Goal: Register for event/course

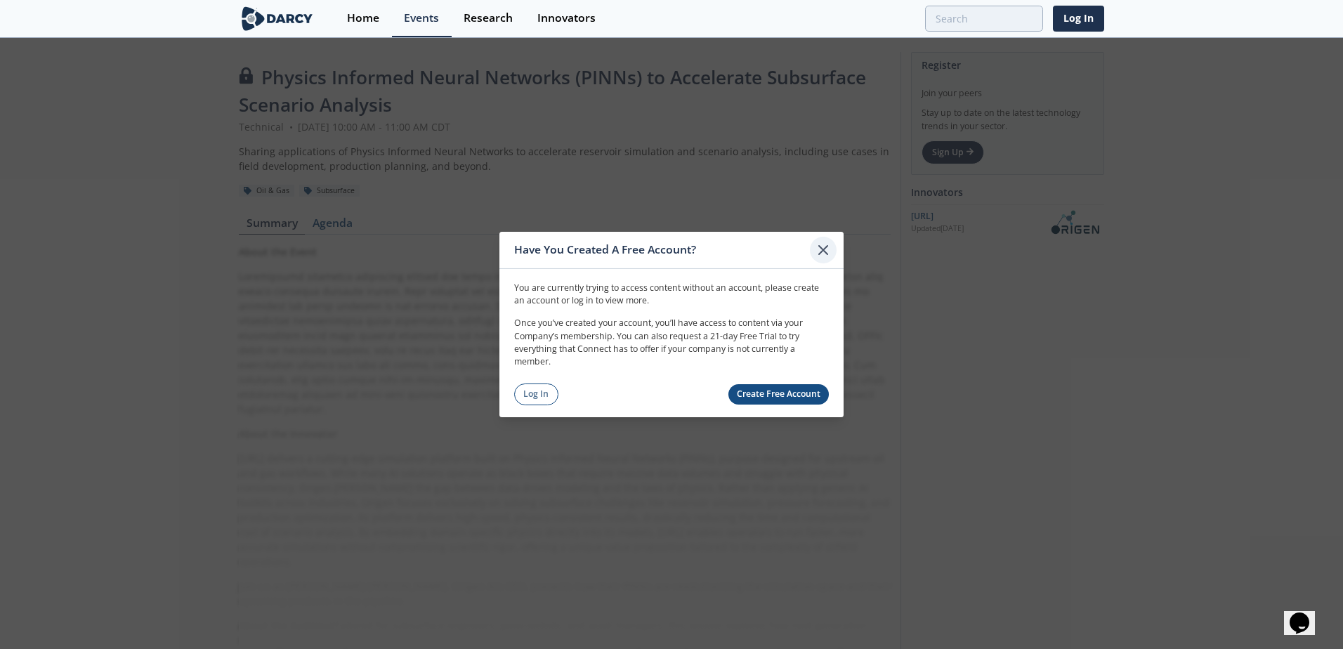
click at [824, 251] on icon at bounding box center [823, 250] width 8 height 8
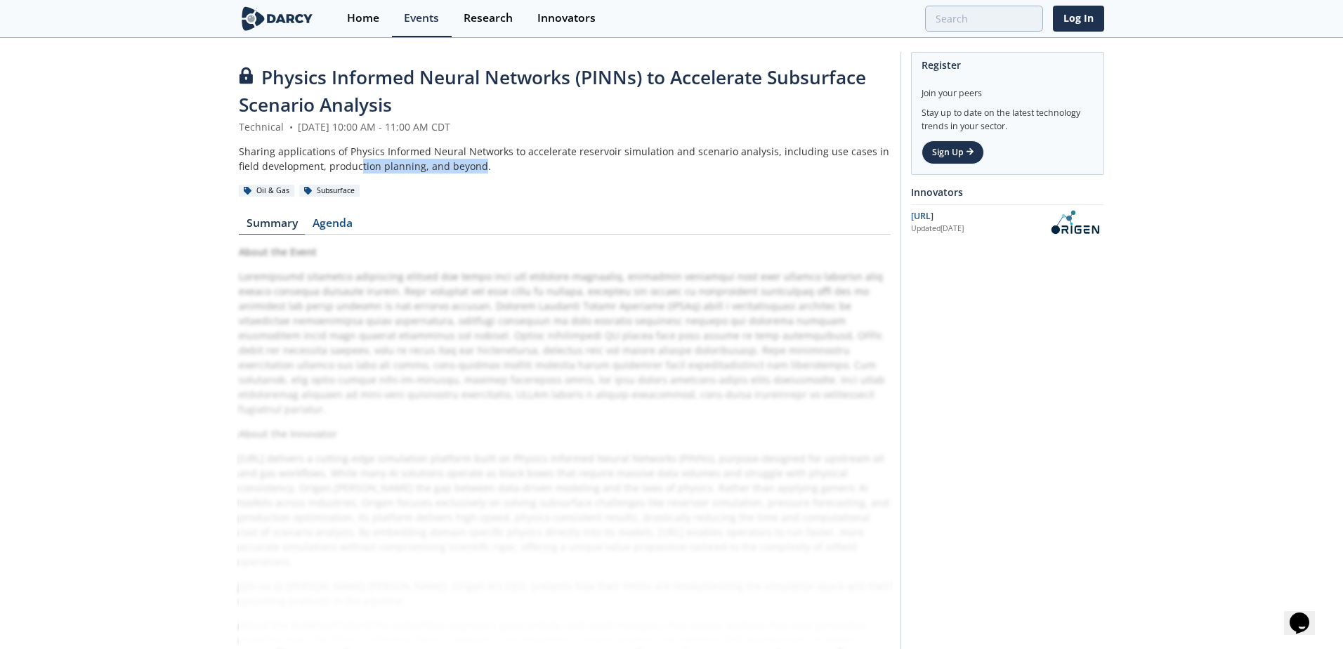
drag, startPoint x: 457, startPoint y: 169, endPoint x: 337, endPoint y: 162, distance: 119.7
click at [337, 162] on div "Sharing applications of Physics Informed Neural Networks to accelerate reservoi…" at bounding box center [565, 159] width 652 height 30
click at [950, 156] on link "Sign Up" at bounding box center [953, 152] width 63 height 24
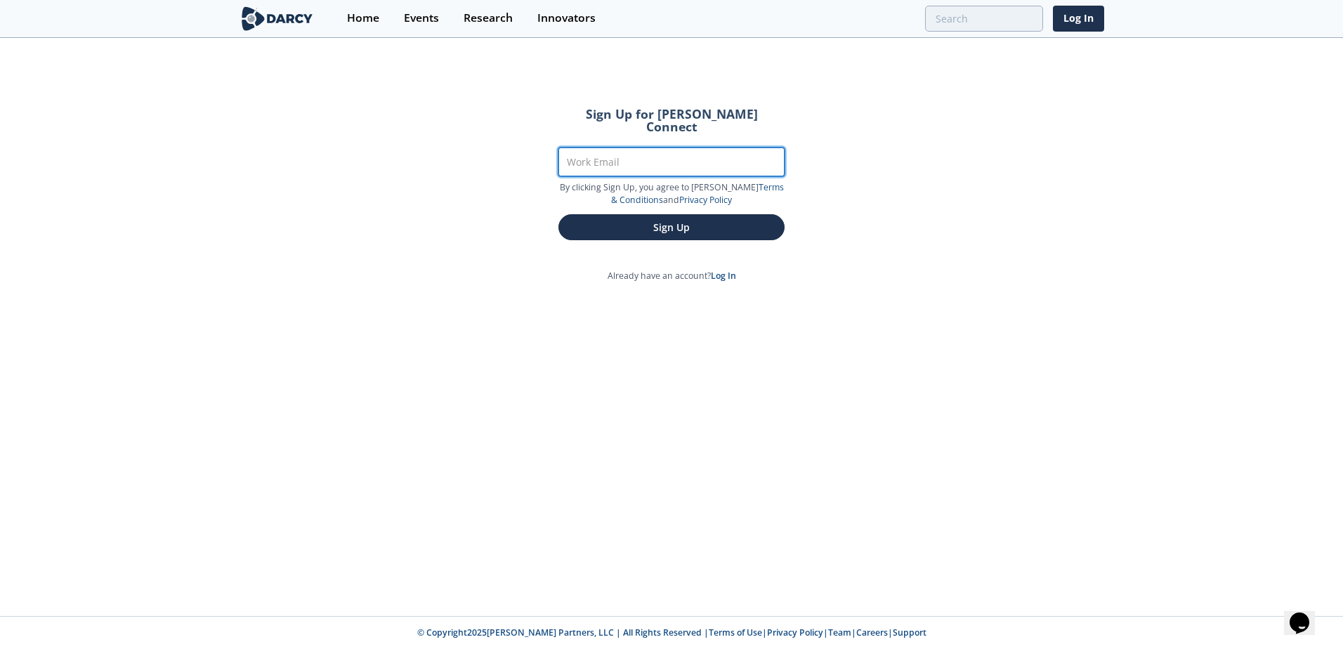
click at [656, 153] on input "Work Email" at bounding box center [671, 162] width 226 height 29
type input "[PERSON_NAME][EMAIL_ADDRESS][DOMAIN_NAME]"
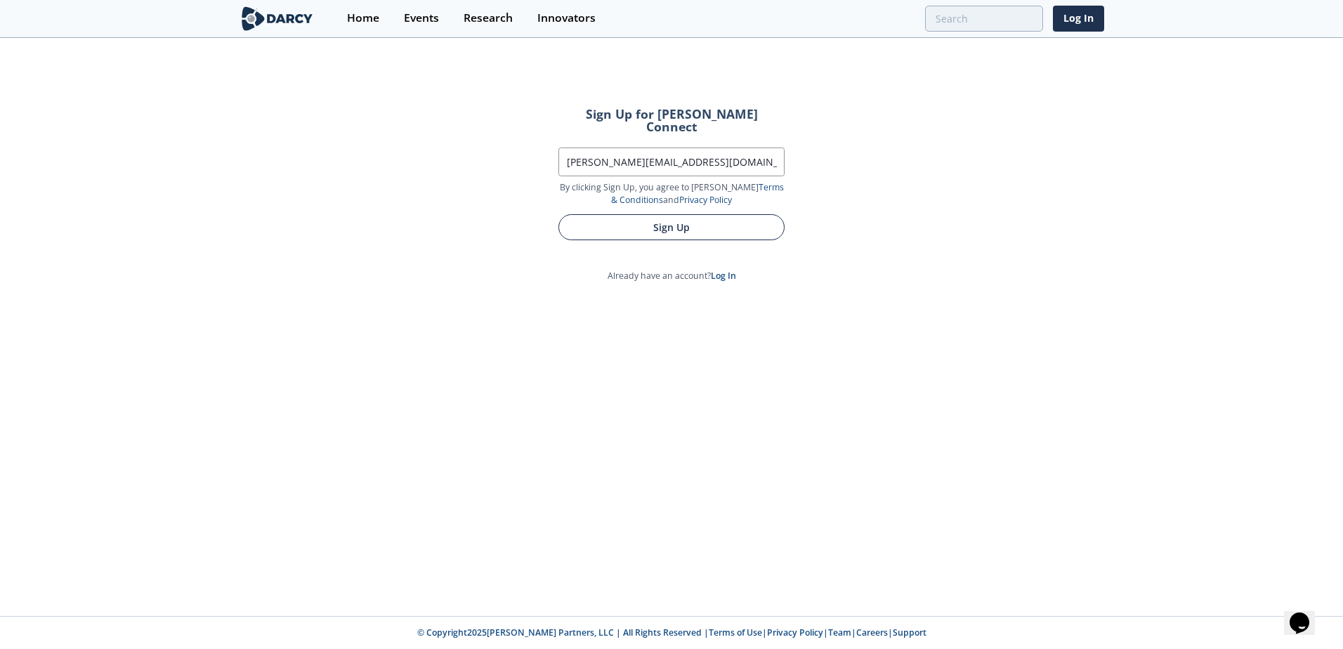
click at [659, 216] on button "Sign Up" at bounding box center [671, 227] width 226 height 26
click at [661, 214] on button "Sign Up" at bounding box center [671, 227] width 226 height 26
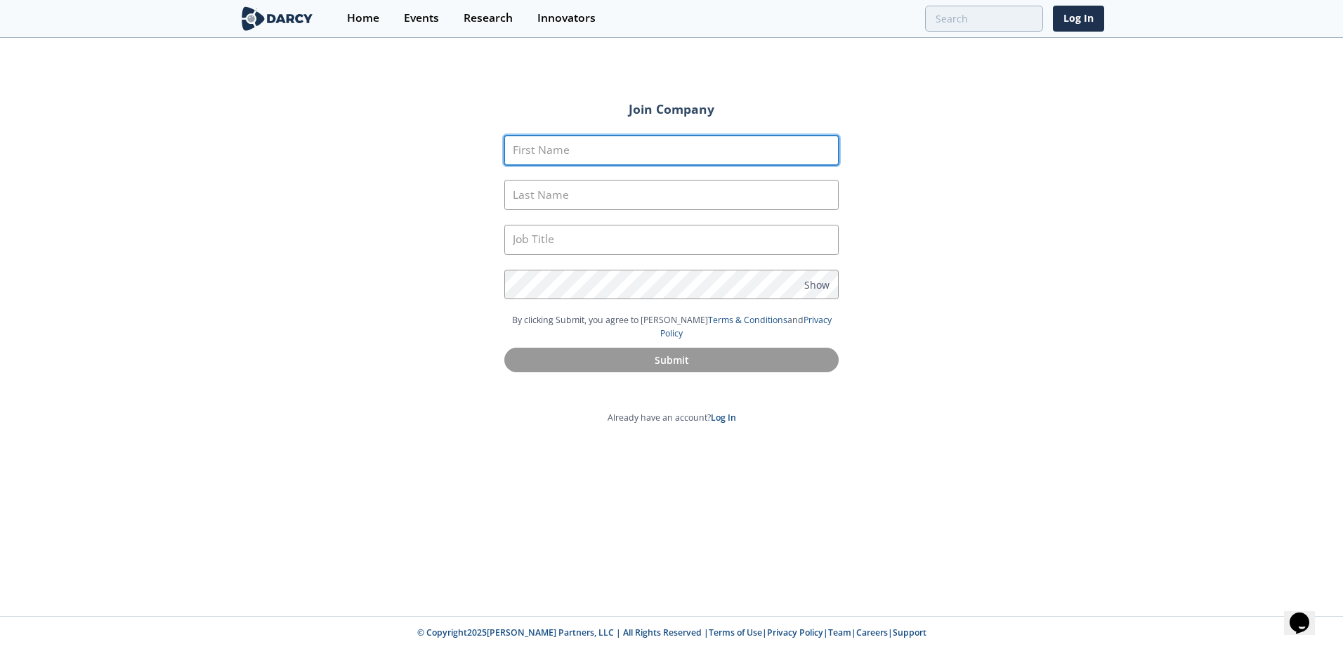
click at [650, 142] on input "First Name" at bounding box center [671, 151] width 334 height 30
type input "Jonathan"
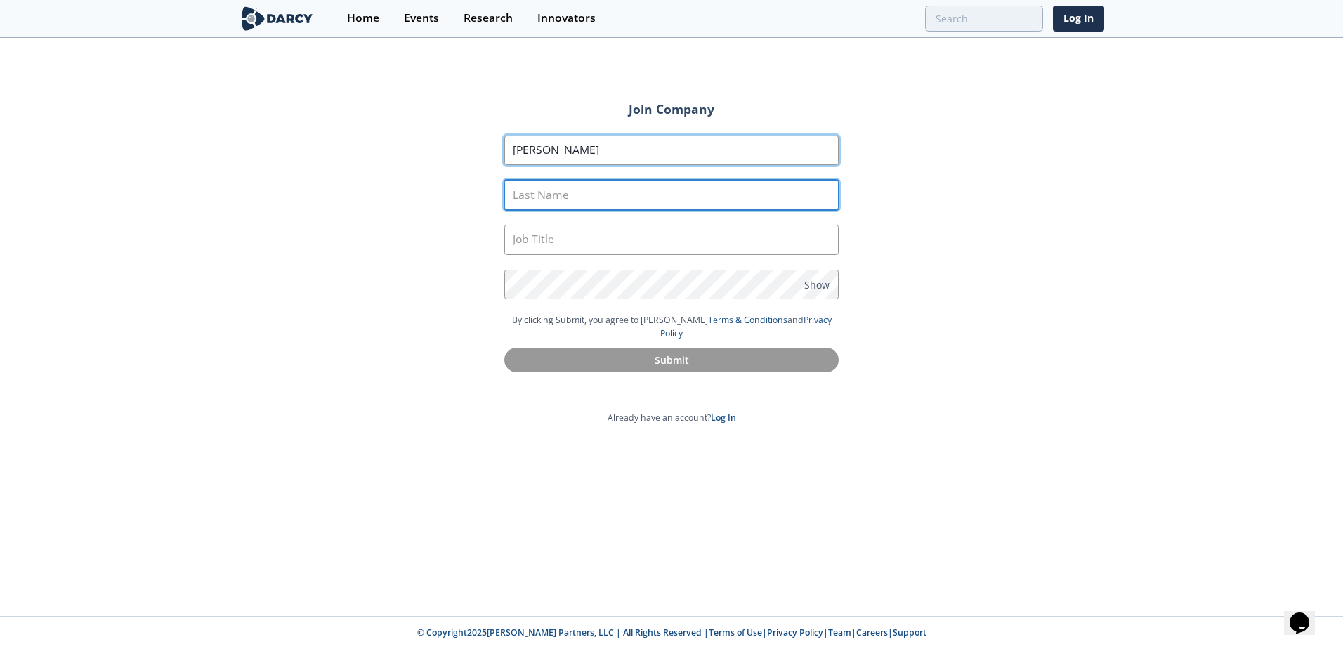
type input "White"
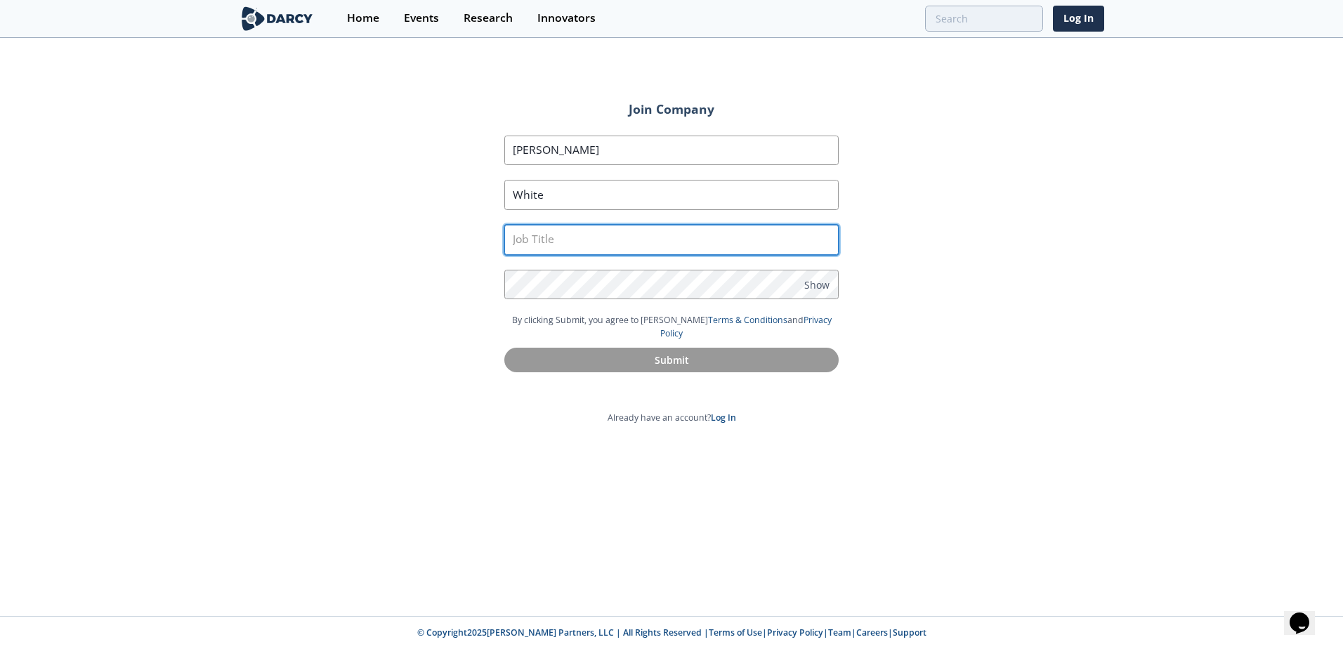
click at [589, 245] on input "text" at bounding box center [671, 240] width 334 height 30
type input "Technology Manager"
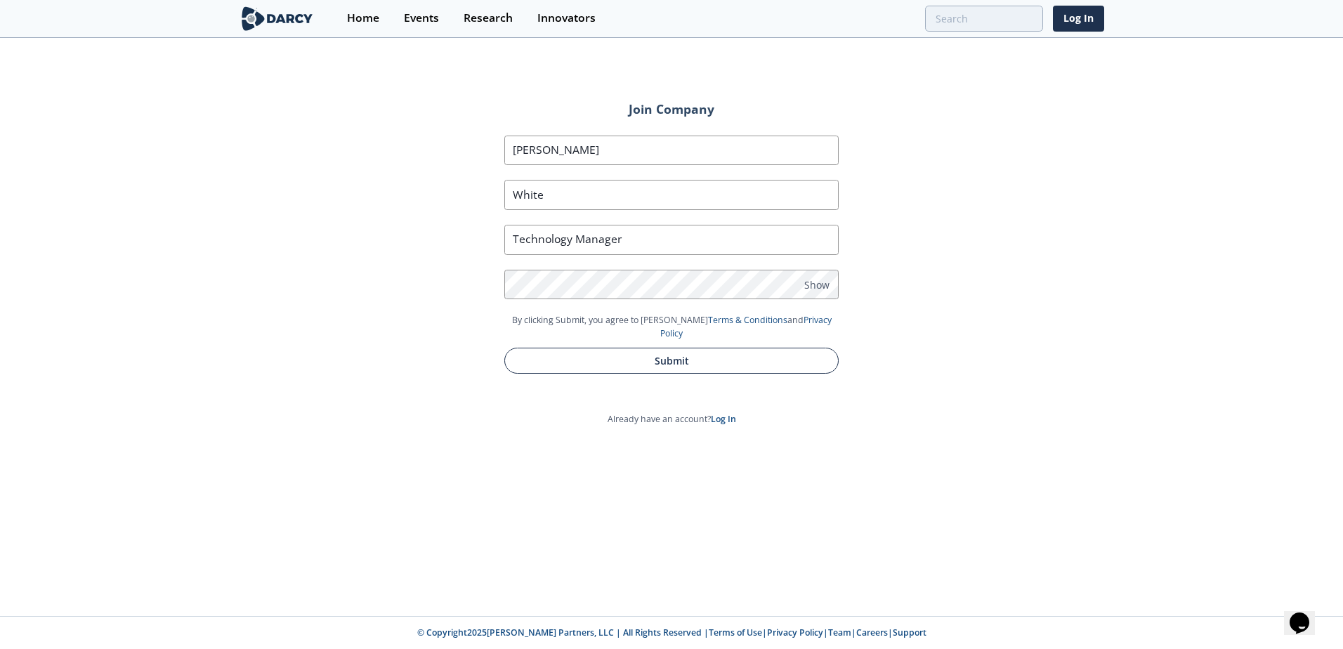
click at [660, 348] on button "Submit" at bounding box center [671, 361] width 334 height 26
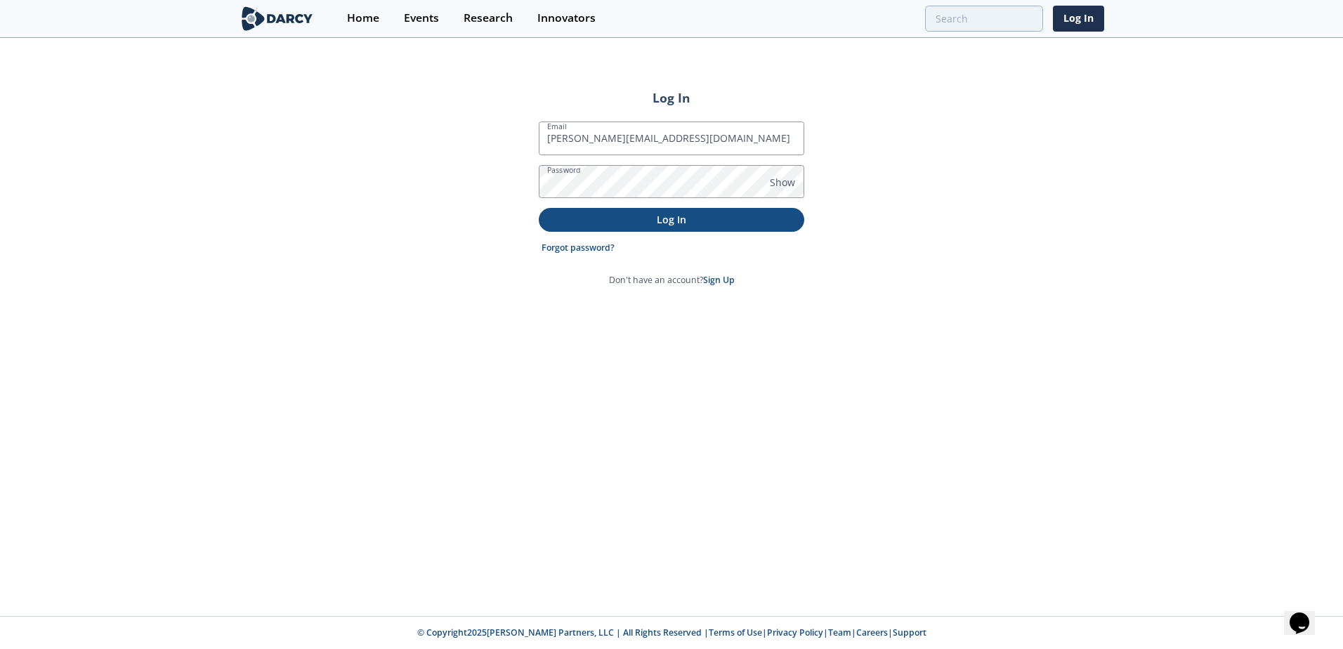
click at [637, 223] on p "Log In" at bounding box center [672, 219] width 246 height 15
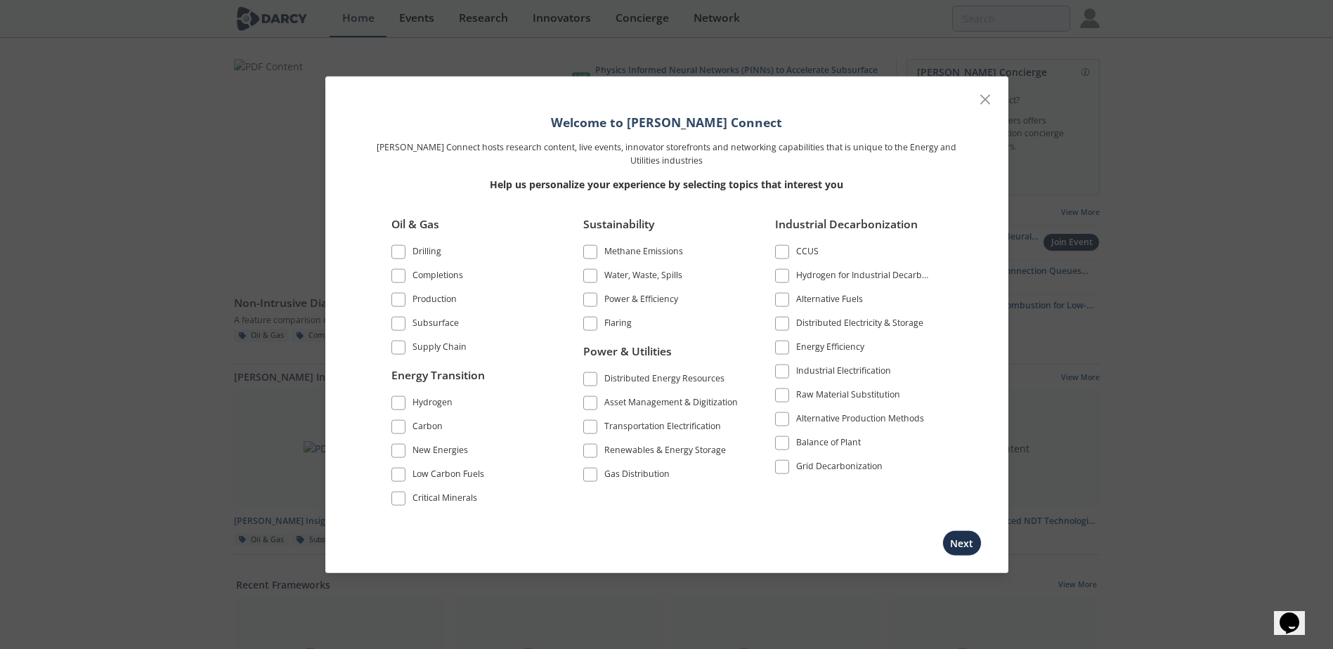
click at [394, 323] on span at bounding box center [398, 324] width 10 height 10
click at [962, 543] on button "Next" at bounding box center [961, 543] width 39 height 26
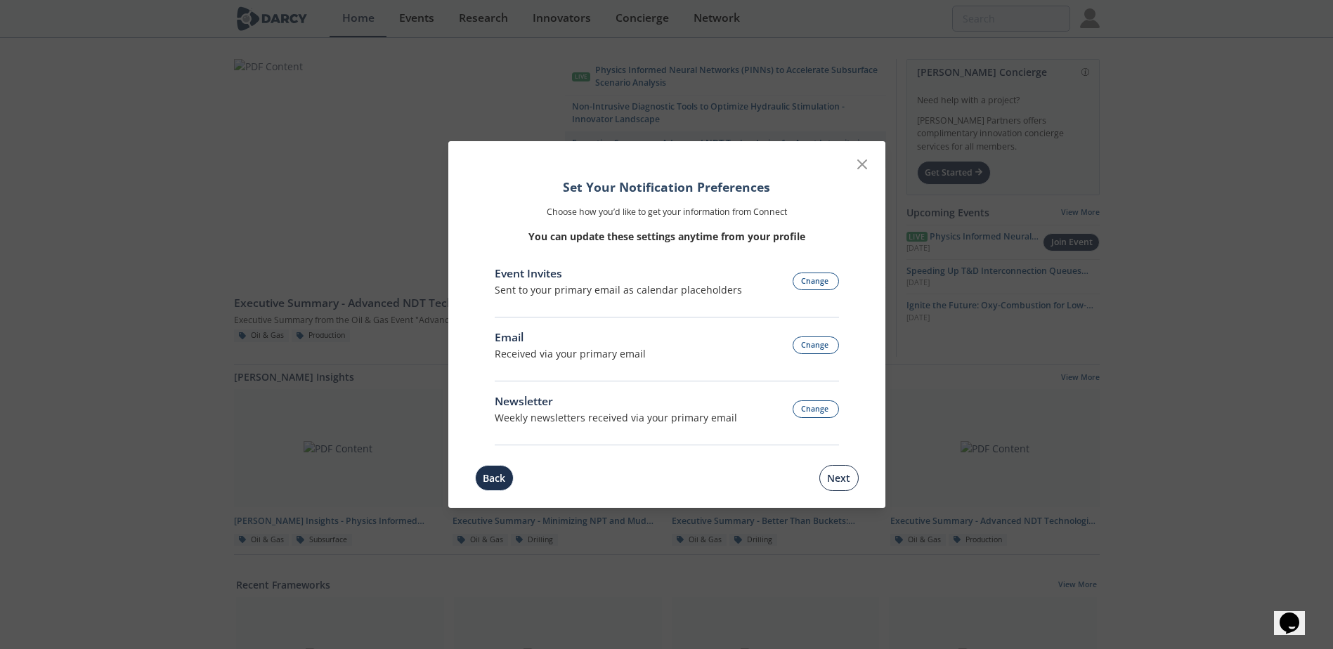
click at [852, 479] on button "Next" at bounding box center [838, 478] width 39 height 26
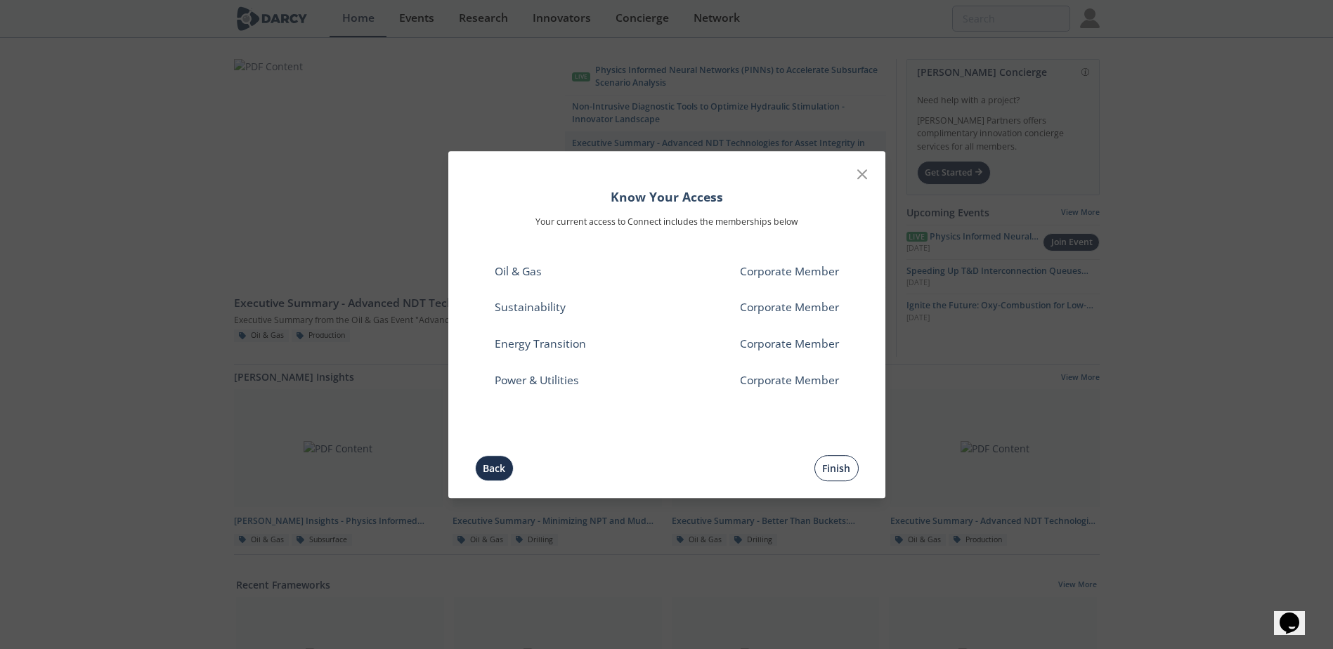
click at [828, 468] on button "Finish" at bounding box center [836, 468] width 44 height 26
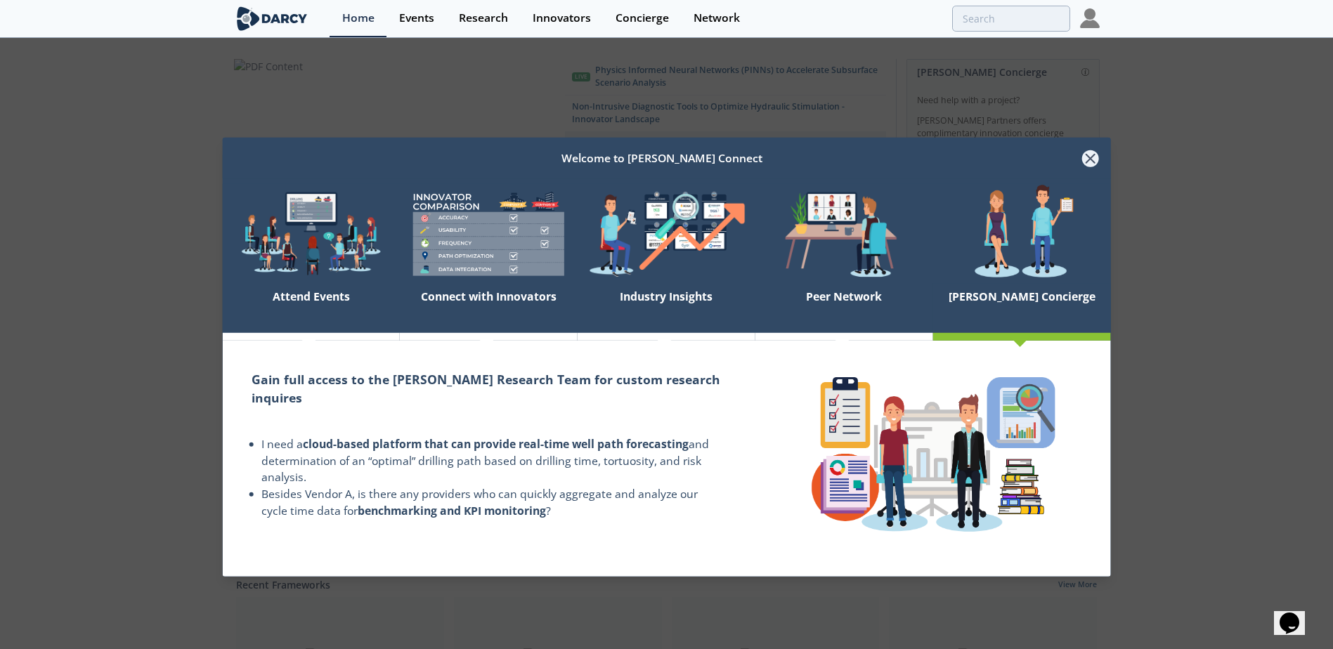
click at [1092, 157] on icon at bounding box center [1089, 158] width 17 height 17
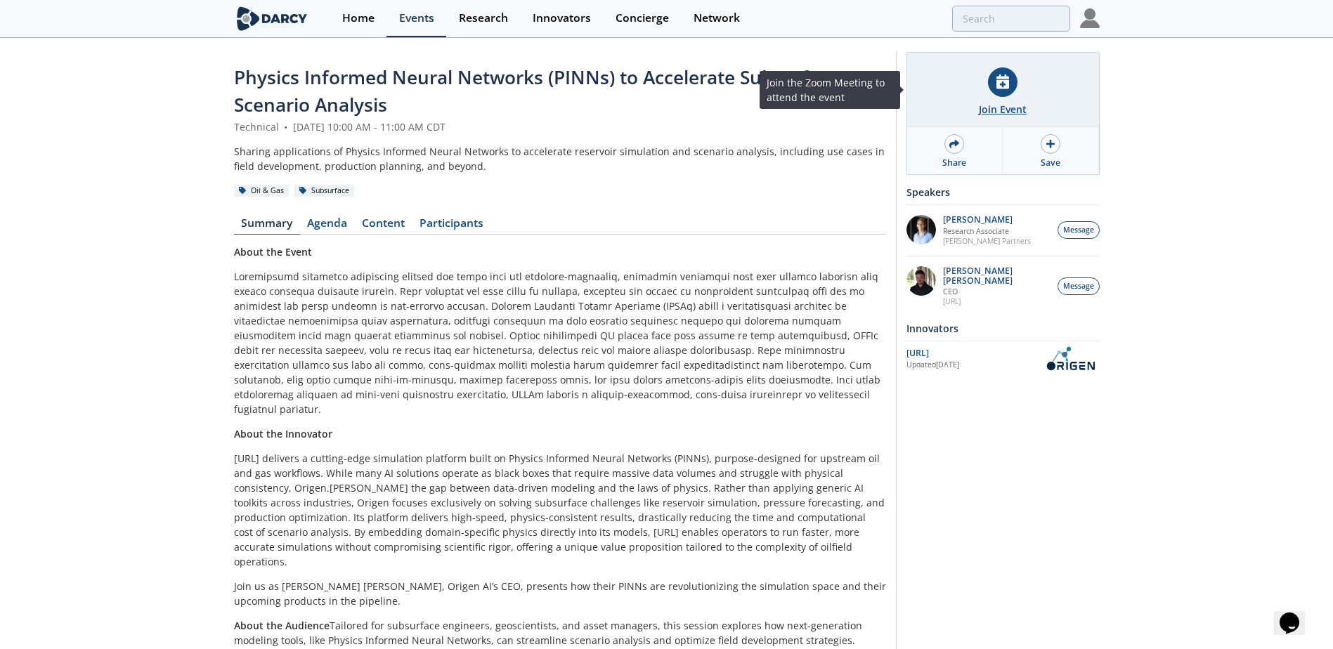
click at [1000, 91] on div at bounding box center [1003, 82] width 30 height 30
